Goal: Check status

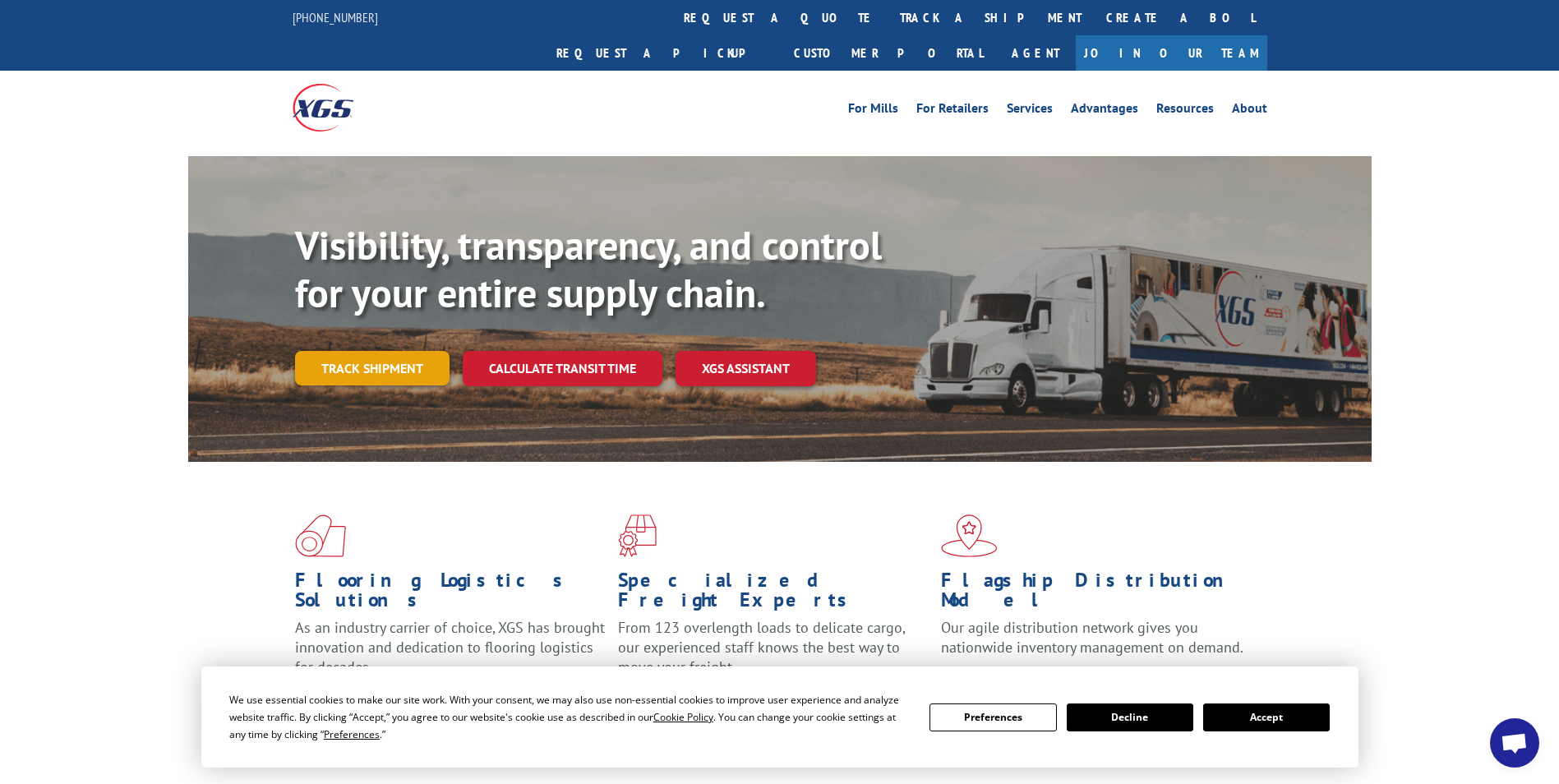
click at [376, 351] on link "Track shipment" at bounding box center [372, 368] width 155 height 35
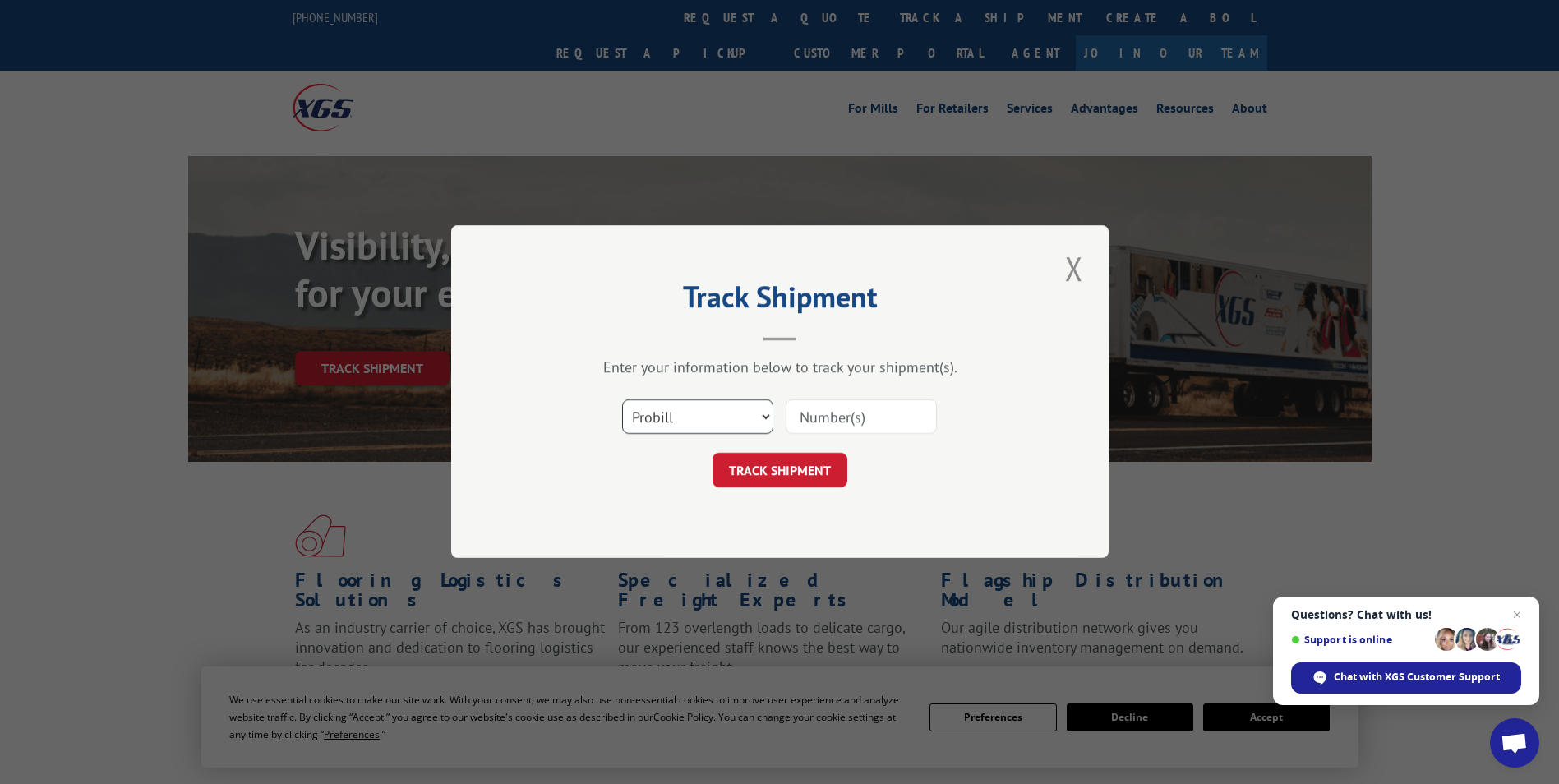
click at [766, 416] on select "Select category... Probill BOL PO" at bounding box center [698, 417] width 151 height 35
select select "bol"
click at [622, 400] on select "Select category... Probill BOL PO" at bounding box center [698, 417] width 151 height 35
click at [840, 418] on input at bounding box center [861, 417] width 151 height 35
paste input "426512"
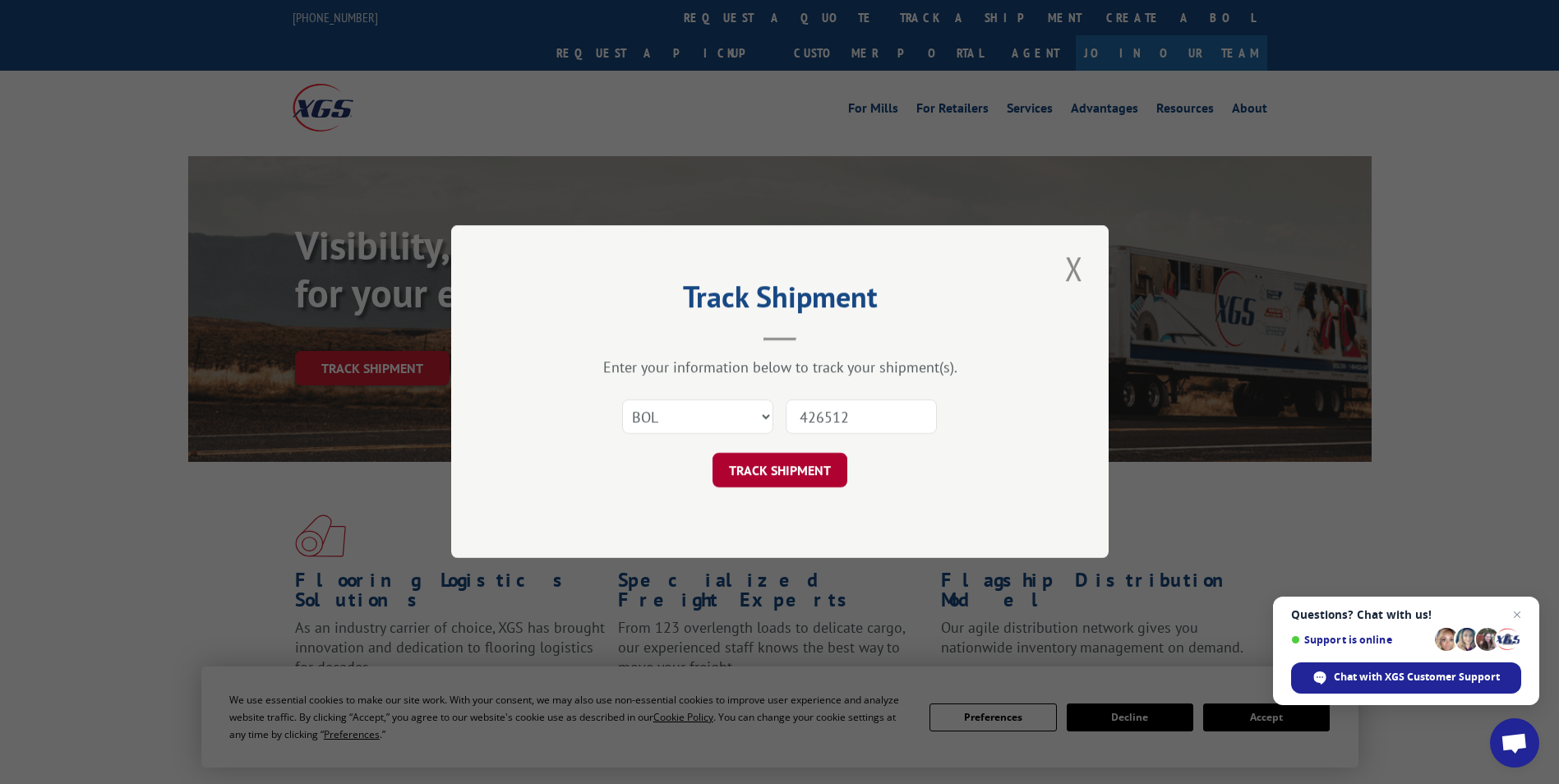
type input "426512"
click at [795, 471] on button "TRACK SHIPMENT" at bounding box center [780, 471] width 135 height 35
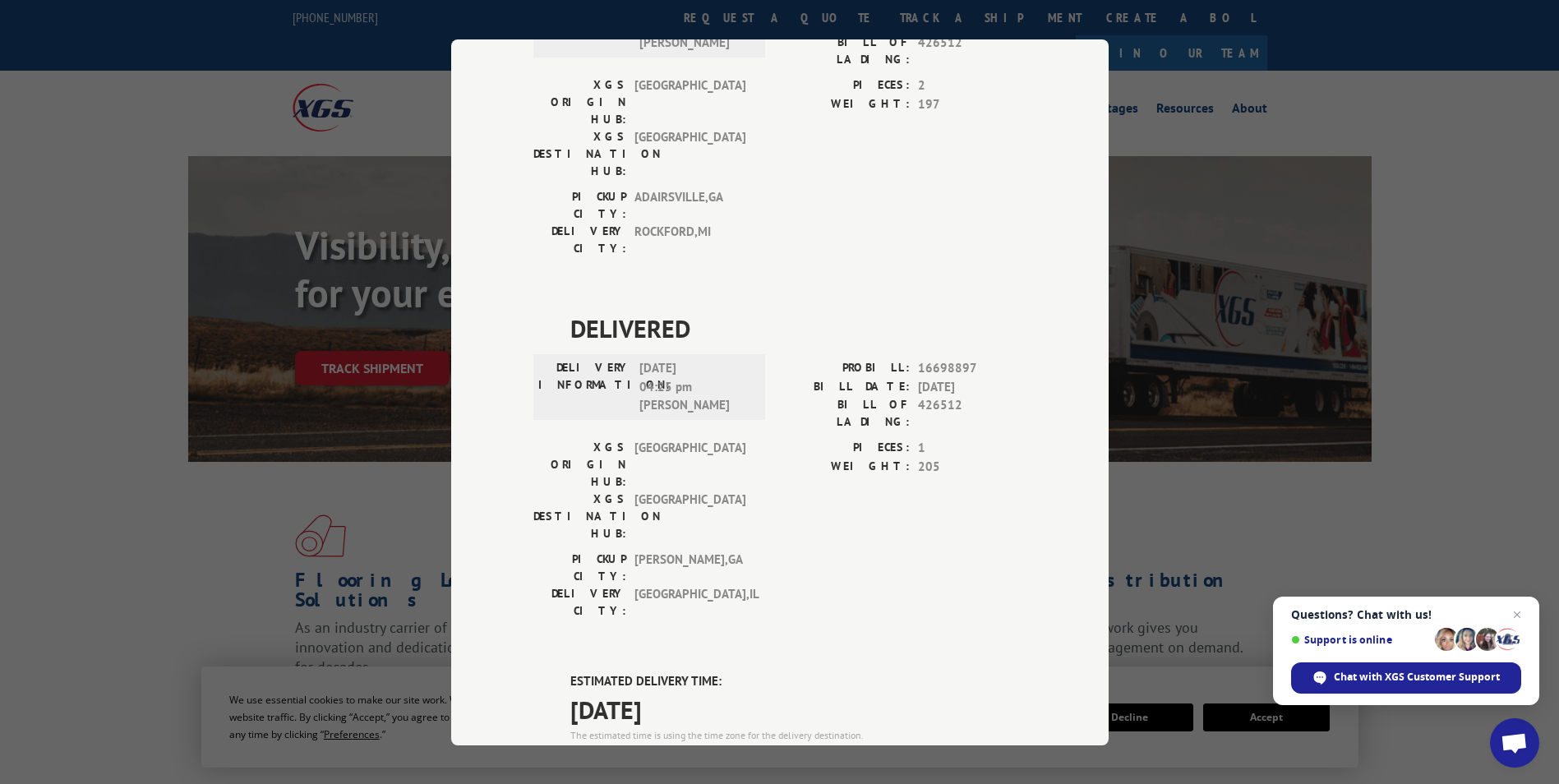
scroll to position [1315, 0]
